Goal: Find contact information: Obtain details needed to contact an individual or organization

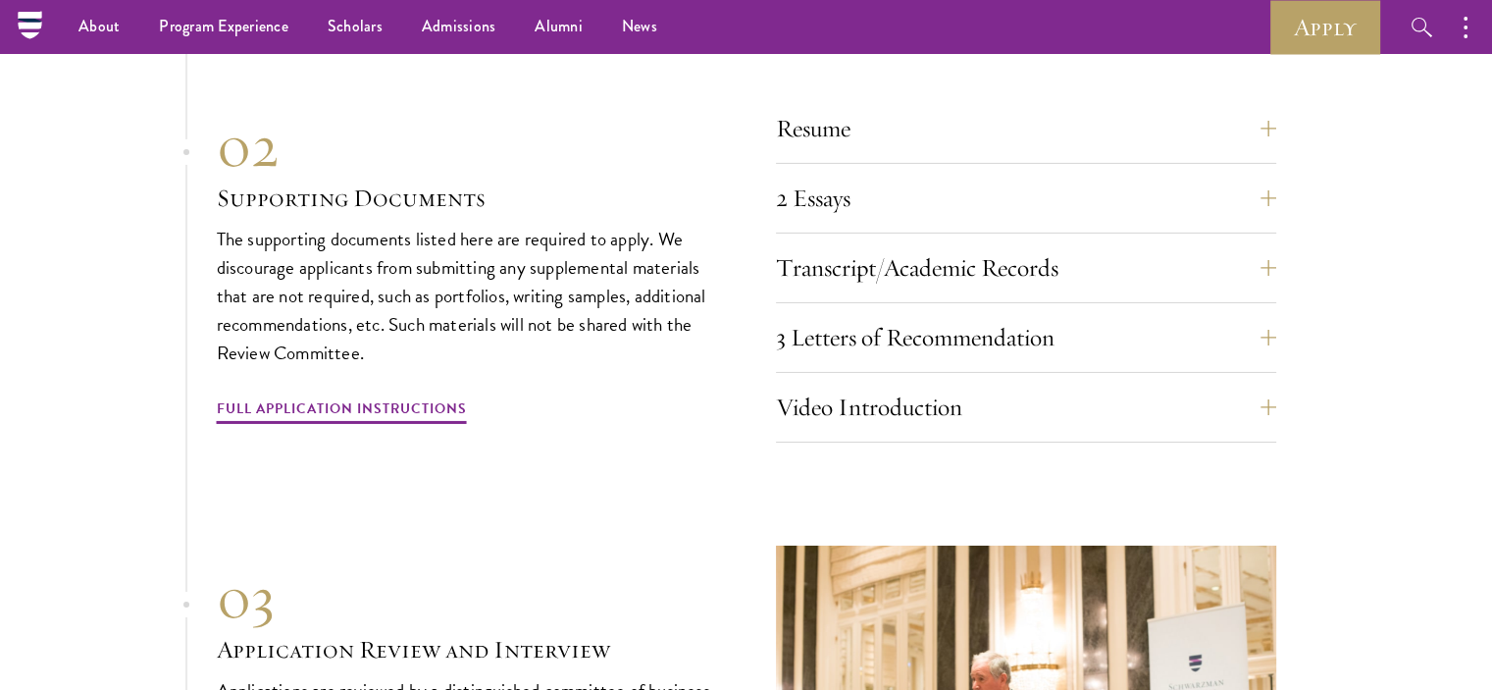
scroll to position [6410, 0]
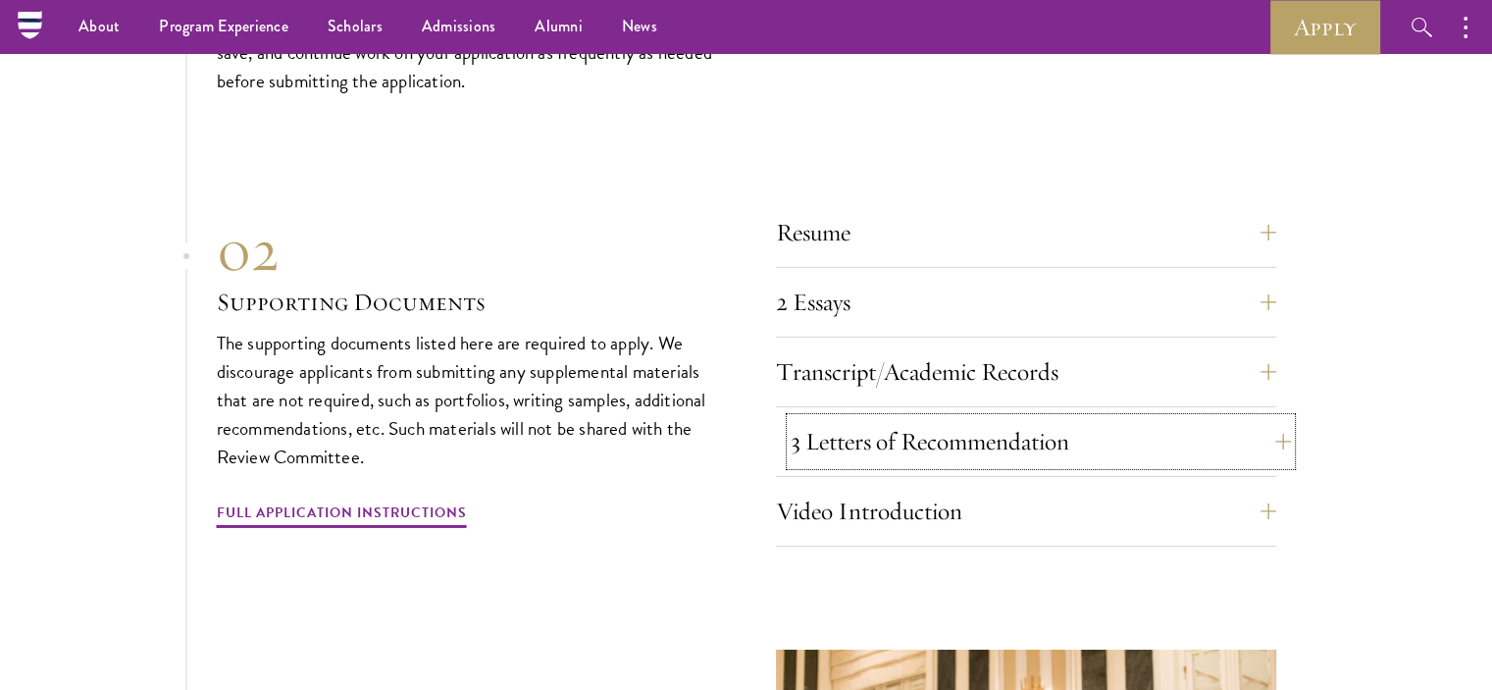
click at [1088, 418] on button "3 Letters of Recommendation" at bounding box center [1041, 441] width 500 height 47
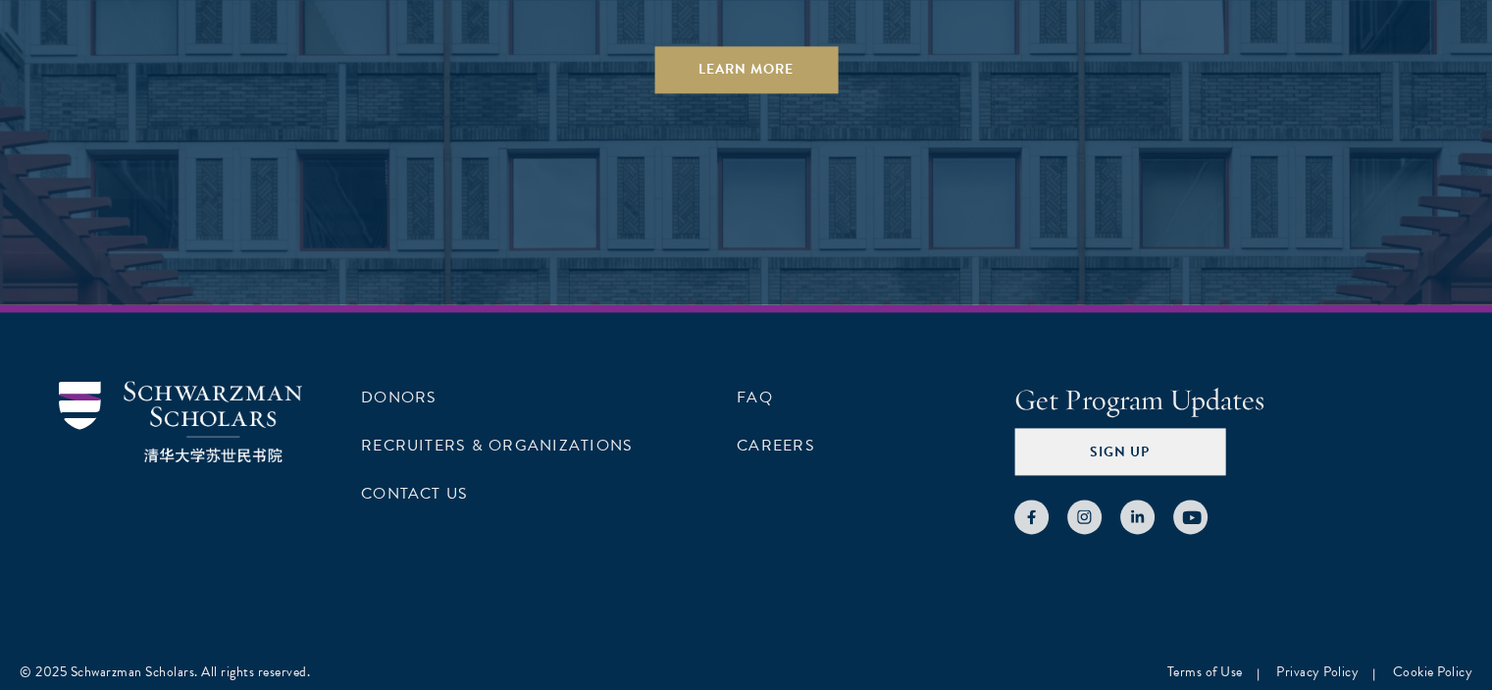
scroll to position [10309, 0]
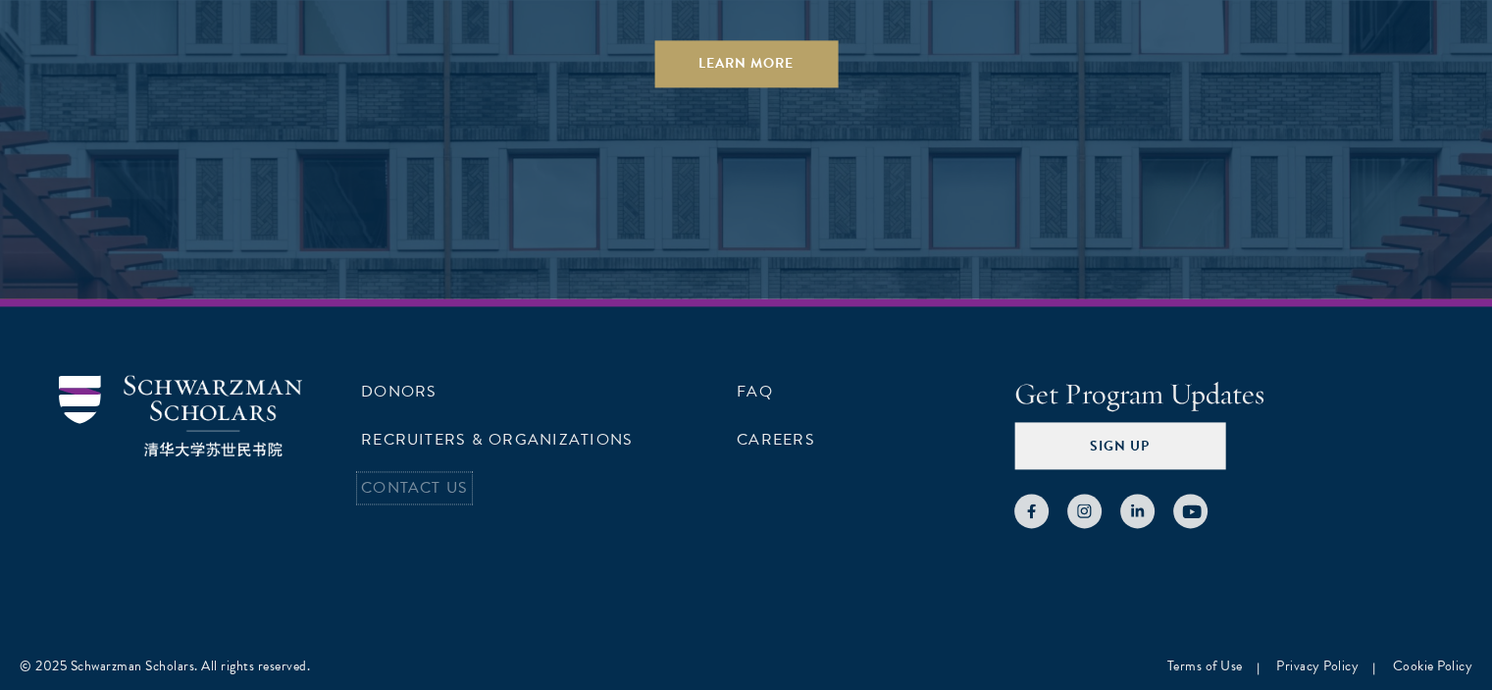
click at [393, 482] on link "Contact Us" at bounding box center [414, 488] width 107 height 24
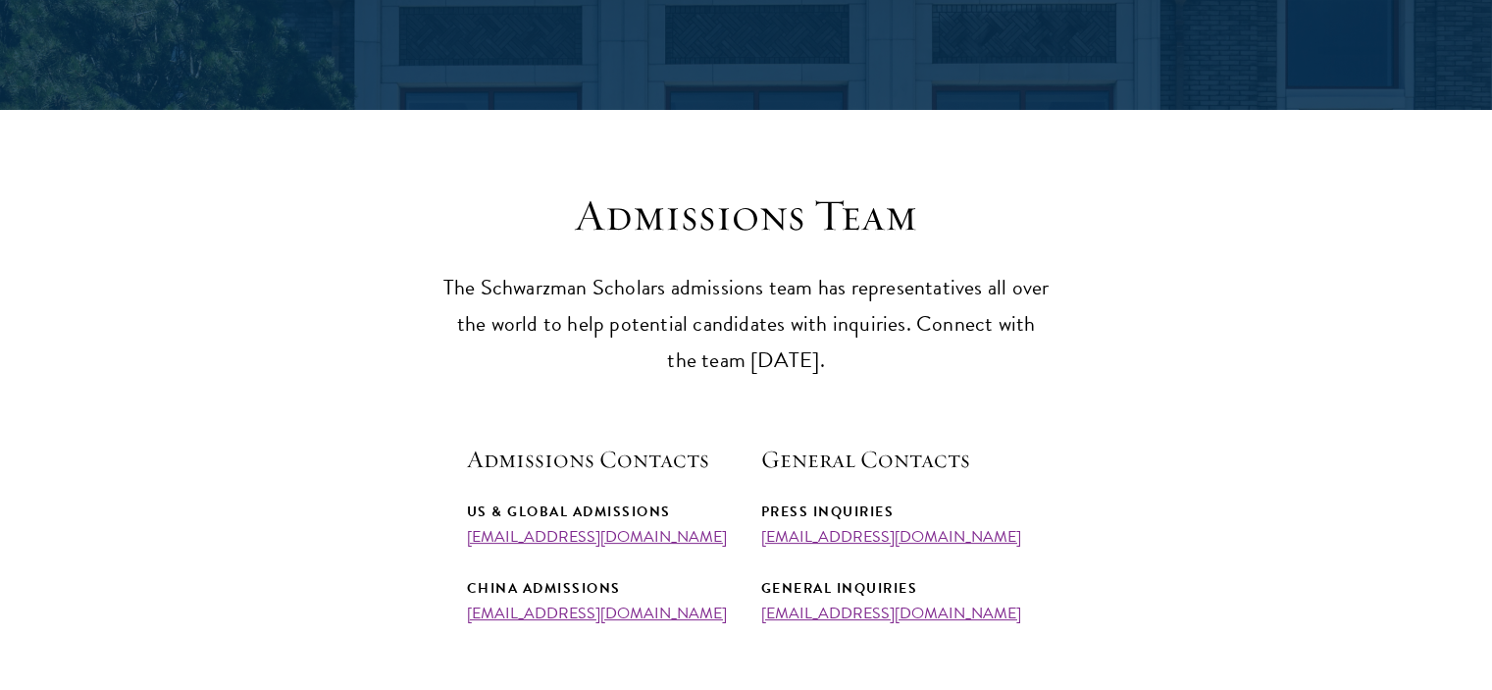
scroll to position [549, 0]
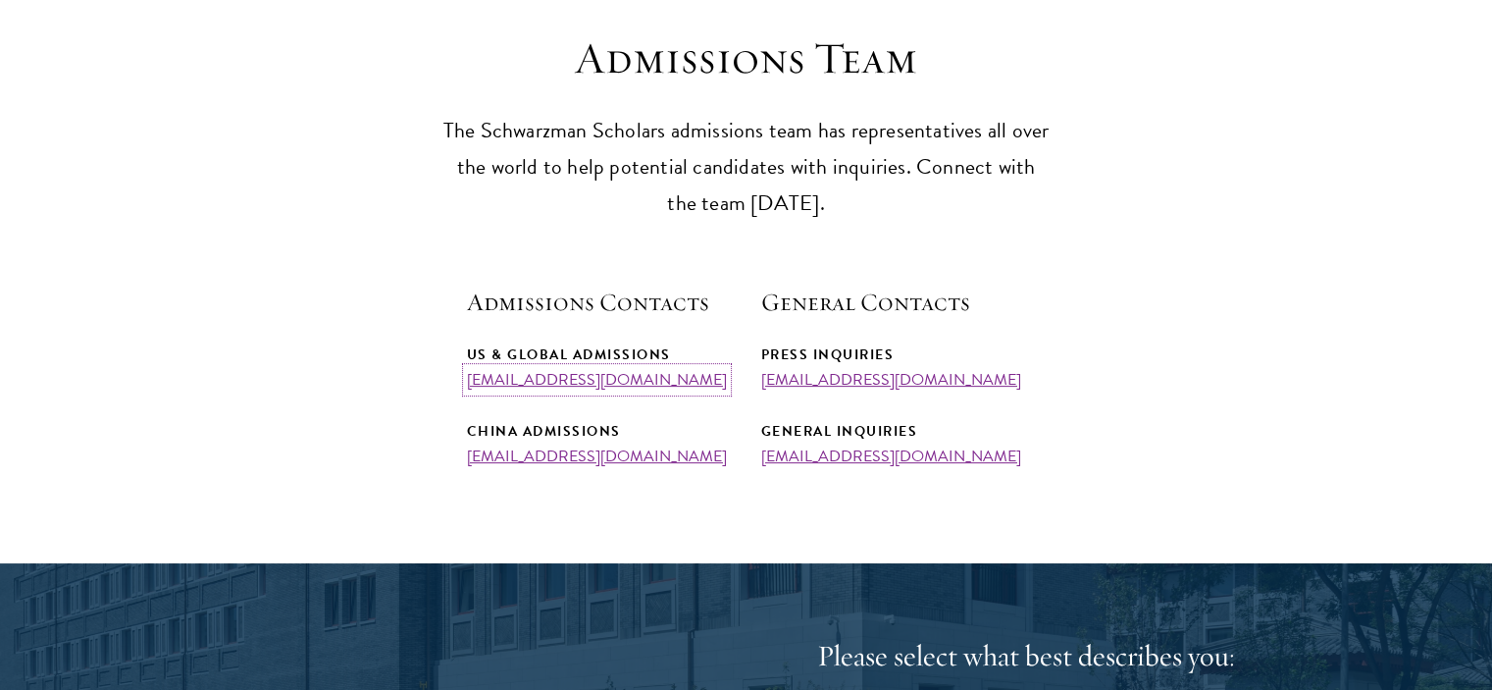
click at [557, 383] on link "[EMAIL_ADDRESS][DOMAIN_NAME]" at bounding box center [597, 380] width 260 height 24
click at [597, 386] on link "[EMAIL_ADDRESS][DOMAIN_NAME]" at bounding box center [597, 380] width 260 height 24
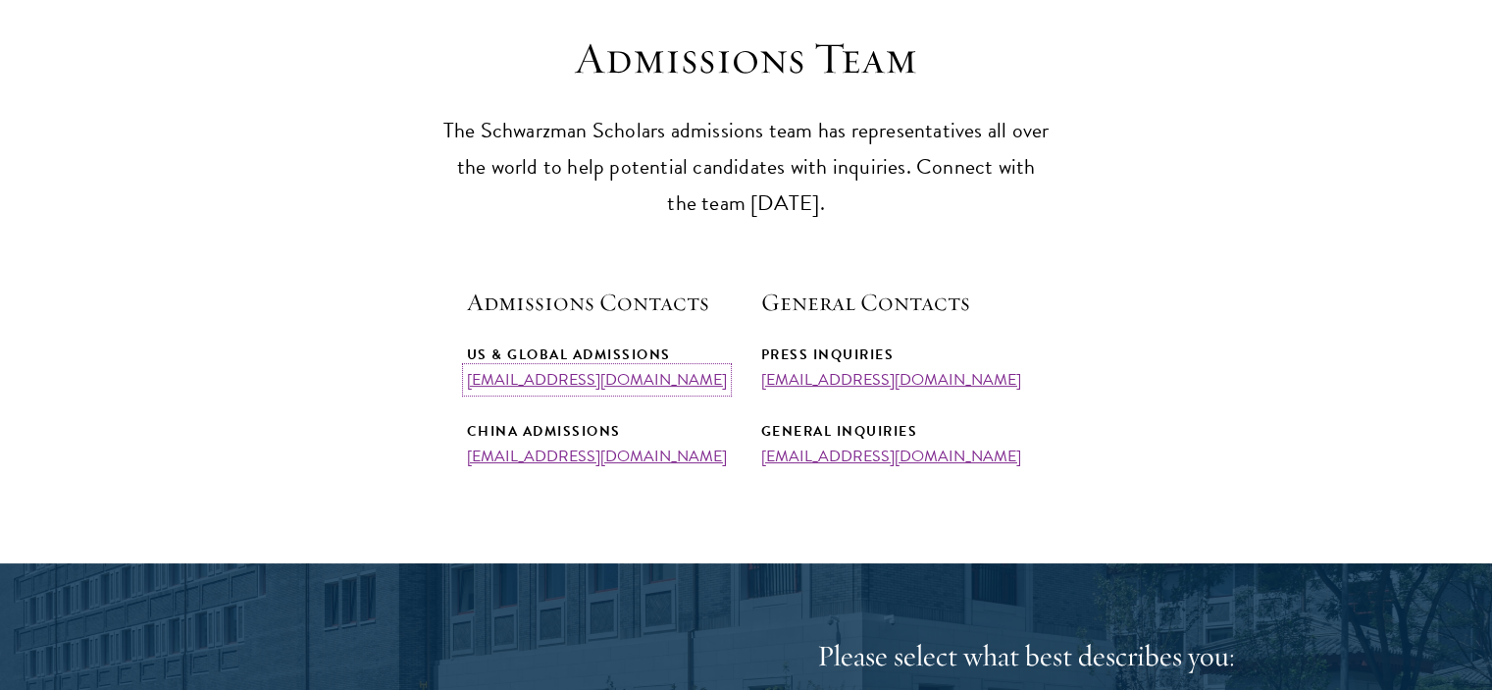
click at [597, 386] on link "[EMAIL_ADDRESS][DOMAIN_NAME]" at bounding box center [597, 380] width 260 height 24
click at [614, 382] on link "[EMAIL_ADDRESS][DOMAIN_NAME]" at bounding box center [597, 380] width 260 height 24
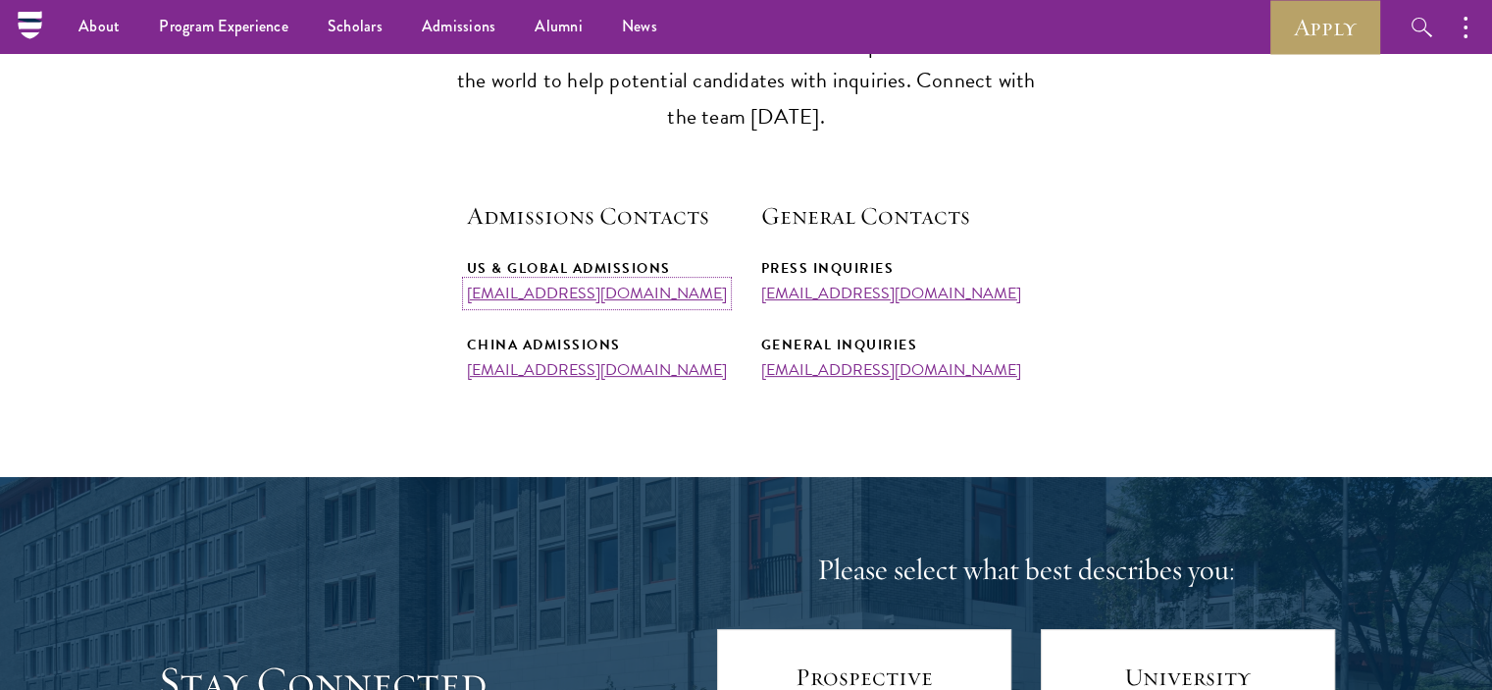
scroll to position [554, 0]
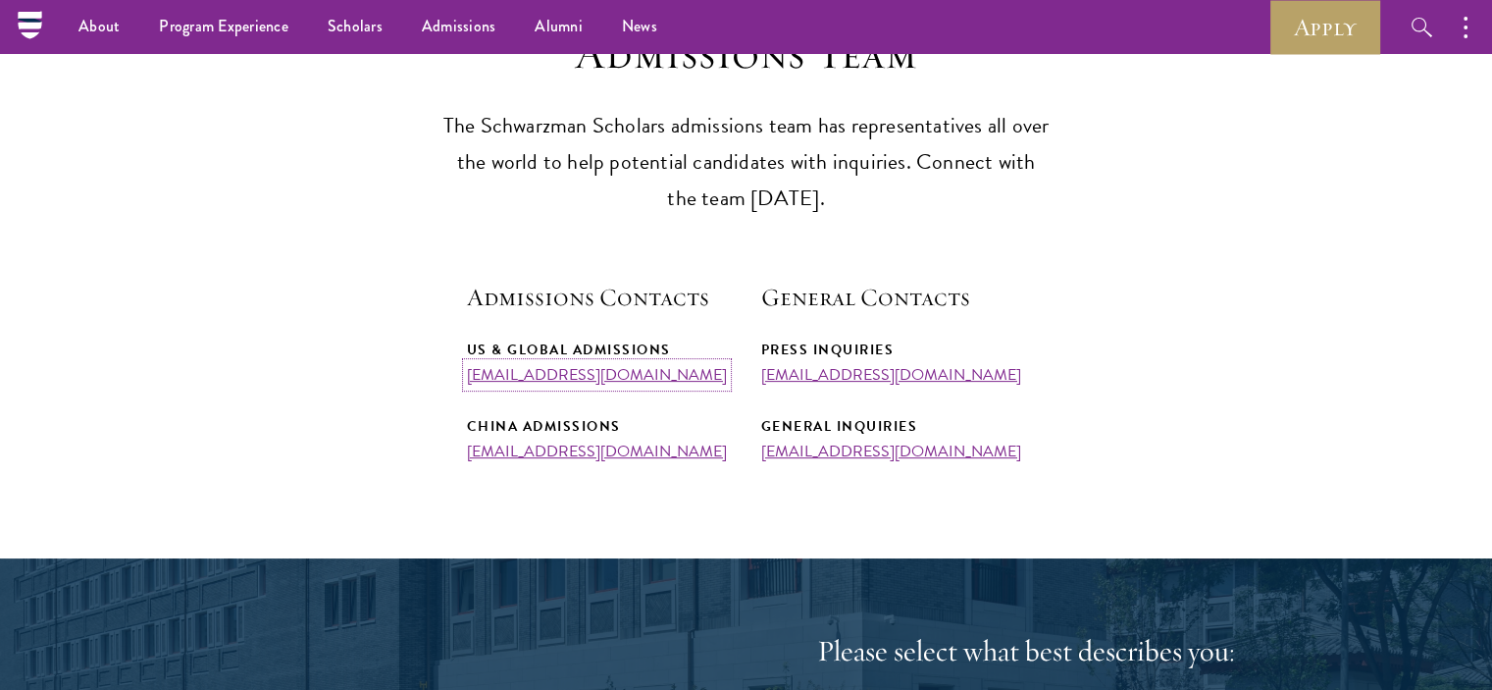
click at [536, 368] on link "[EMAIL_ADDRESS][DOMAIN_NAME]" at bounding box center [597, 375] width 260 height 24
click at [536, 368] on link "admissions@schwarzmanscholars.org" at bounding box center [597, 375] width 260 height 24
